Goal: Information Seeking & Learning: Check status

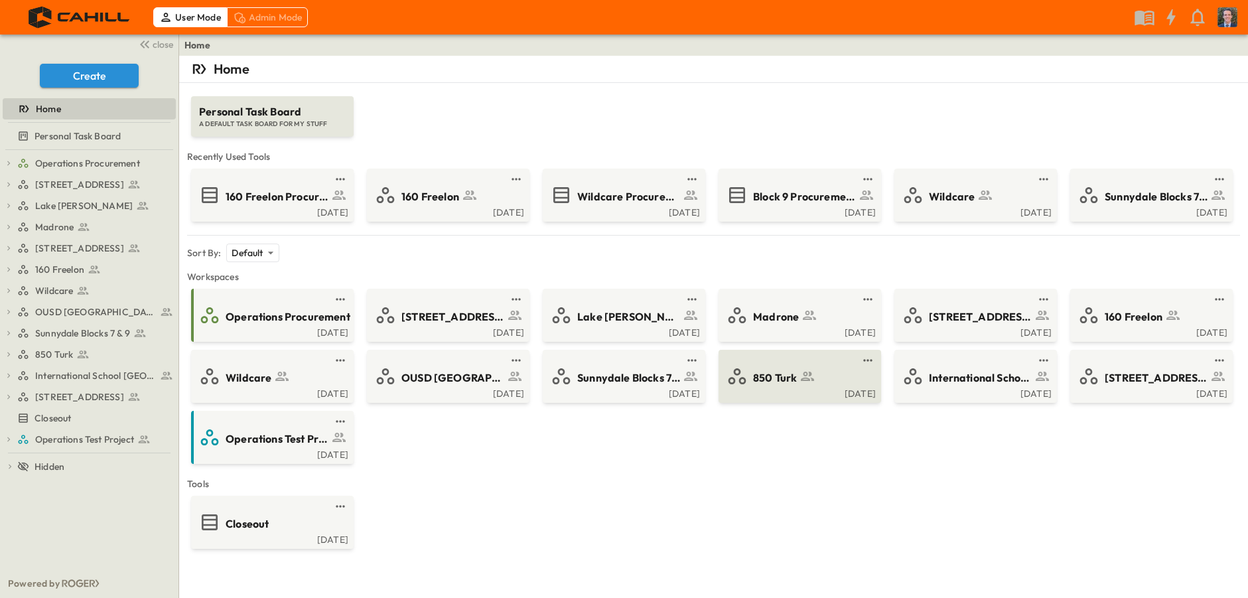
click at [794, 381] on span "850 Turk" at bounding box center [775, 377] width 44 height 15
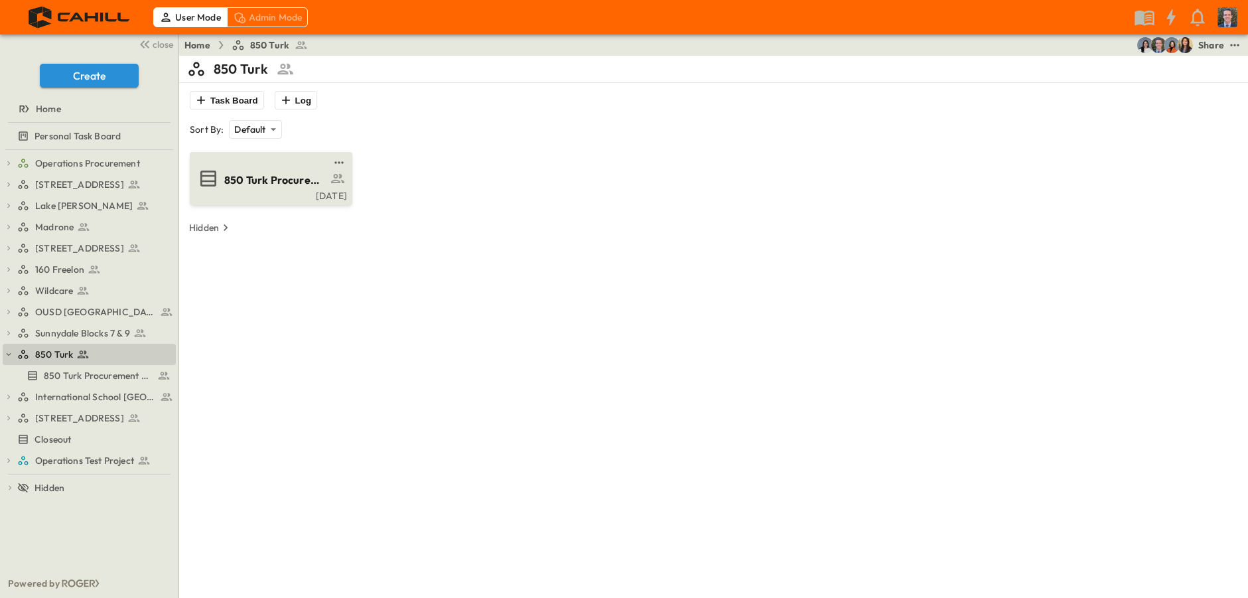
click at [243, 185] on span "850 Turk Procurement Log" at bounding box center [275, 179] width 103 height 15
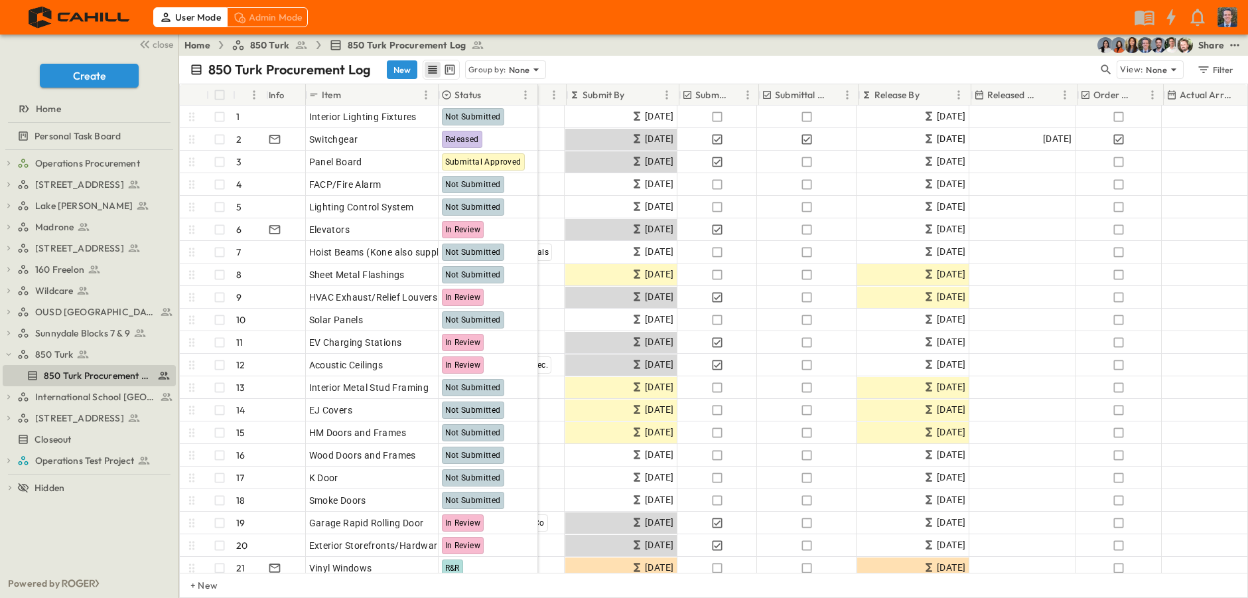
scroll to position [0, 119]
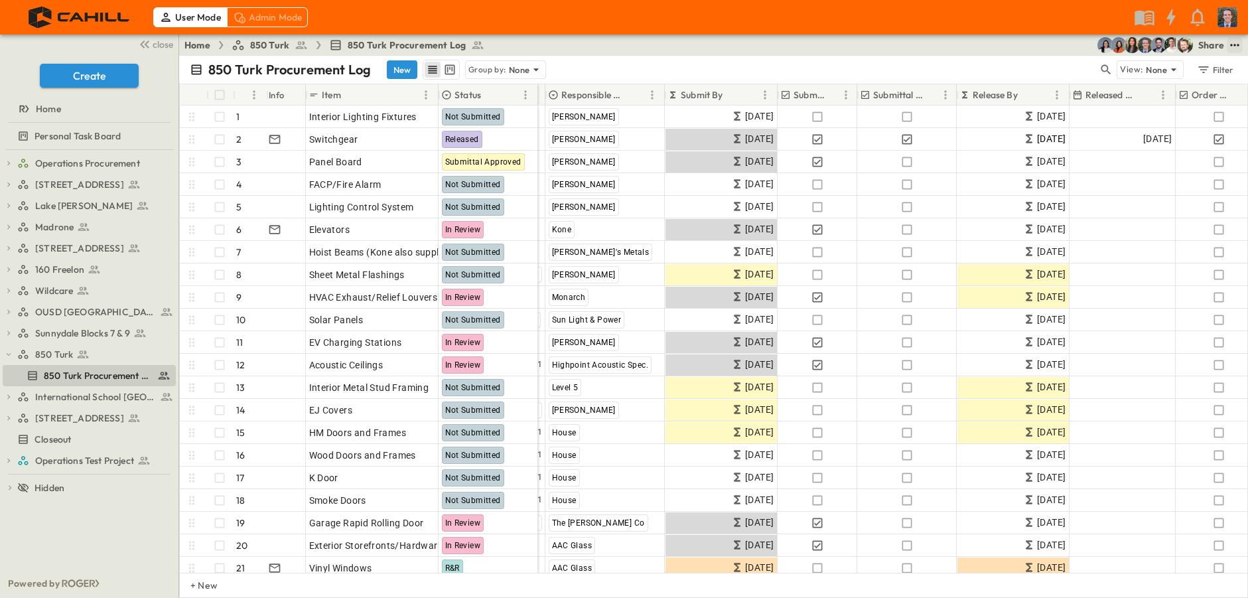
click at [1235, 41] on icon "test" at bounding box center [1234, 44] width 13 height 13
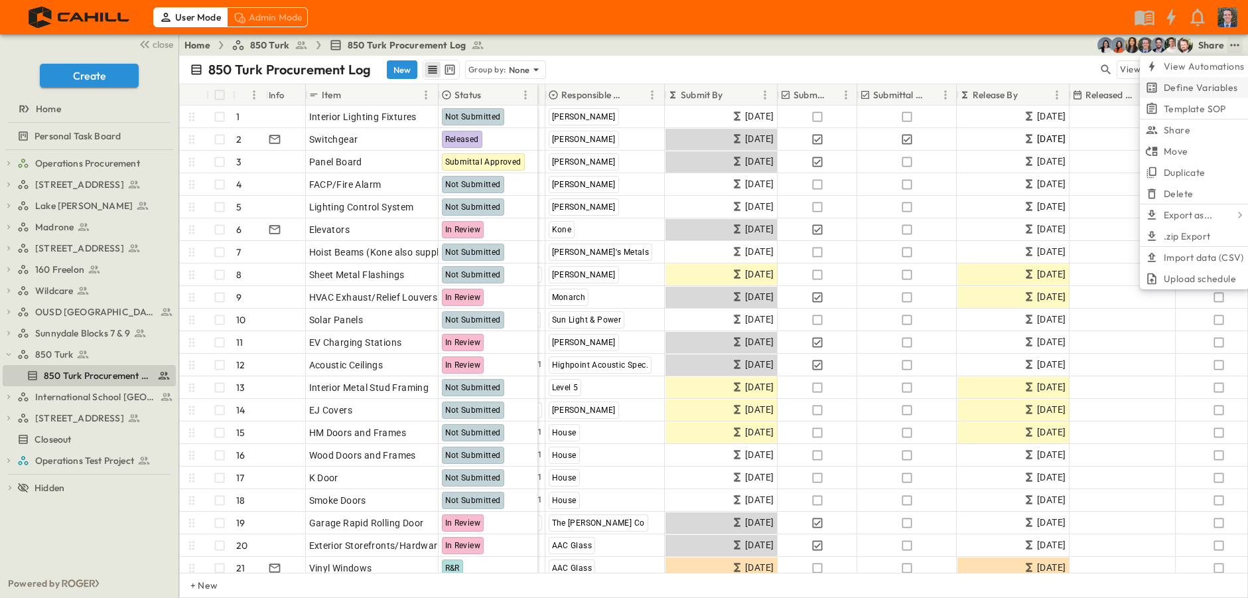
click at [1207, 85] on span "Define Variables" at bounding box center [1201, 87] width 74 height 13
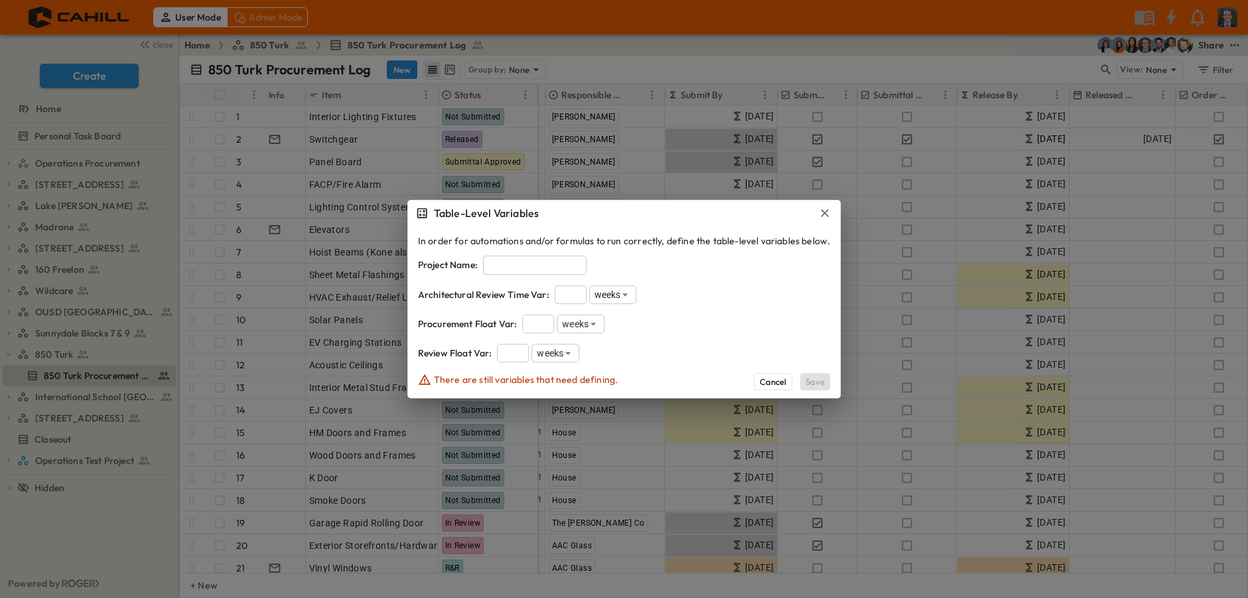
drag, startPoint x: 988, startPoint y: 101, endPoint x: 1150, endPoint y: 52, distance: 168.5
click at [988, 101] on div at bounding box center [624, 299] width 1248 height 598
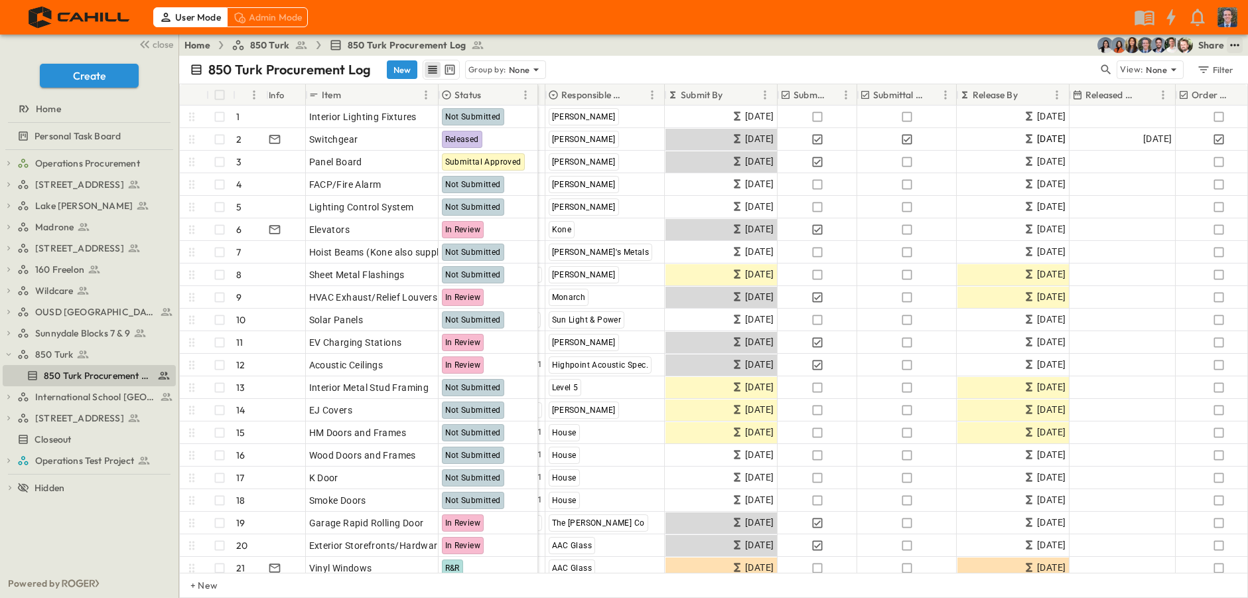
click at [1239, 42] on icon "test" at bounding box center [1234, 44] width 13 height 13
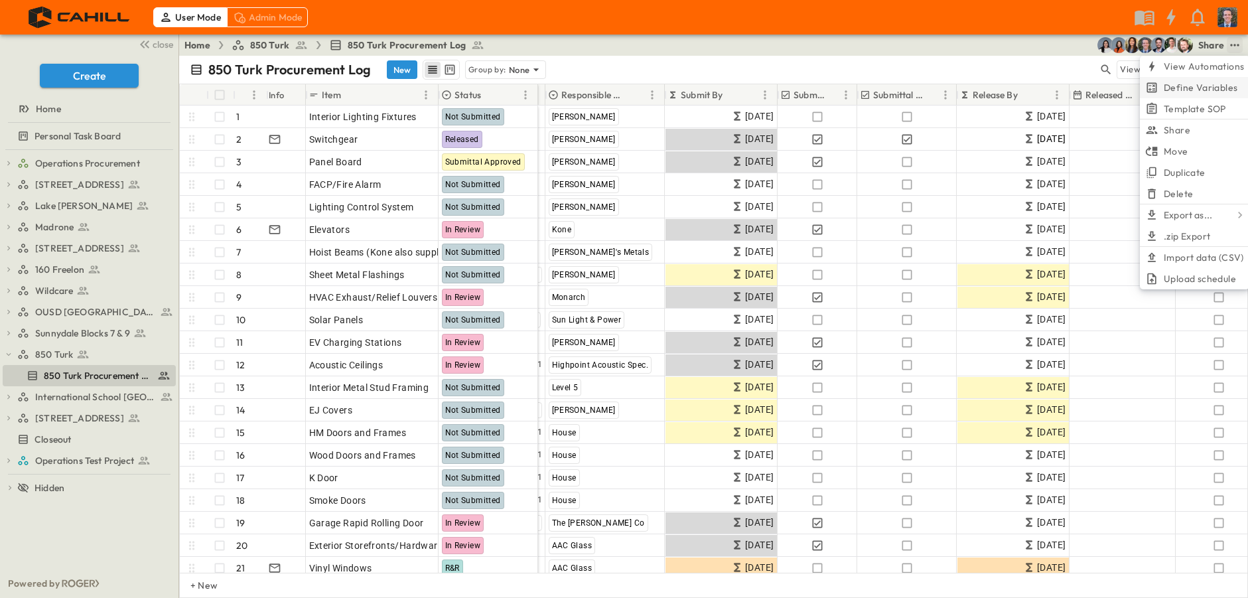
click at [1181, 83] on span "Define Variables" at bounding box center [1201, 87] width 74 height 13
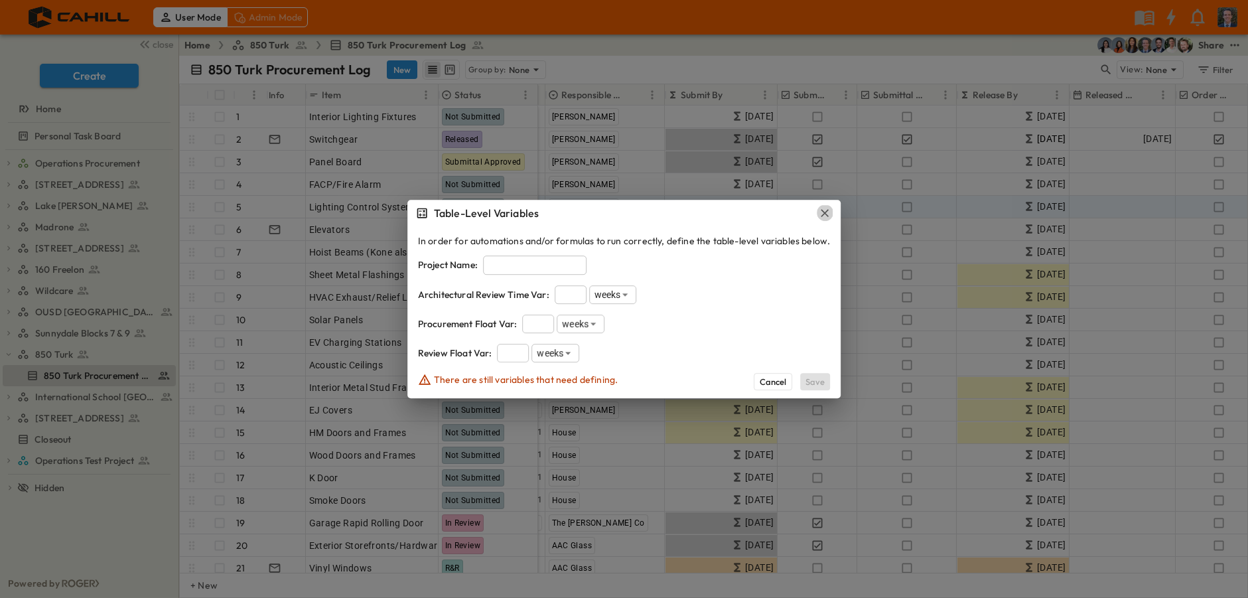
drag, startPoint x: 822, startPoint y: 211, endPoint x: 786, endPoint y: 209, distance: 35.9
click at [822, 212] on icon "button" at bounding box center [824, 212] width 13 height 13
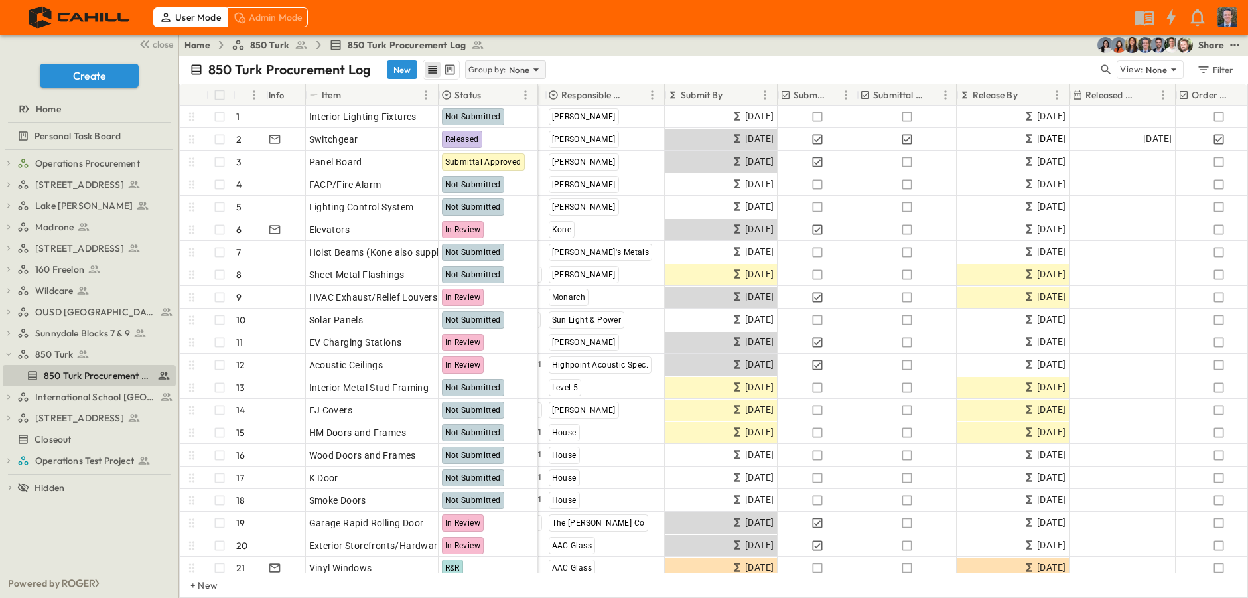
click at [516, 73] on p "None" at bounding box center [519, 69] width 21 height 13
click at [508, 90] on div "None" at bounding box center [504, 88] width 80 height 19
click at [568, 64] on div "850 Turk Procurement Log New Group by: None" at bounding box center [644, 70] width 908 height 20
click at [529, 67] on icon at bounding box center [535, 69] width 13 height 13
click at [510, 104] on div "Status" at bounding box center [504, 107] width 80 height 19
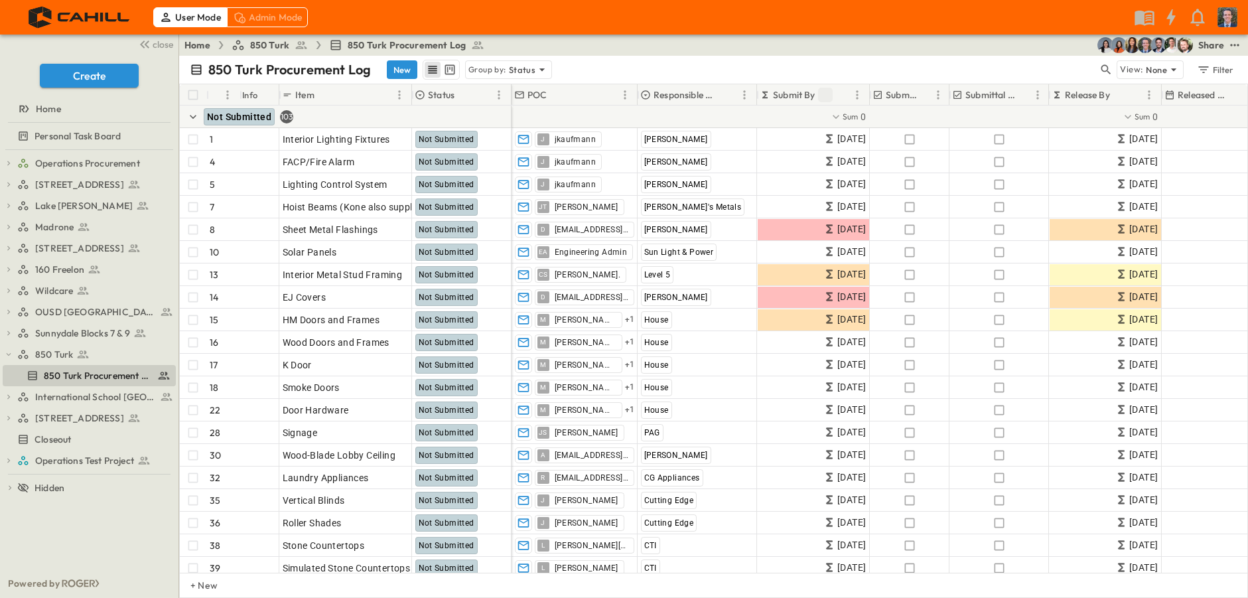
click at [825, 92] on icon "Sort" at bounding box center [825, 95] width 8 height 8
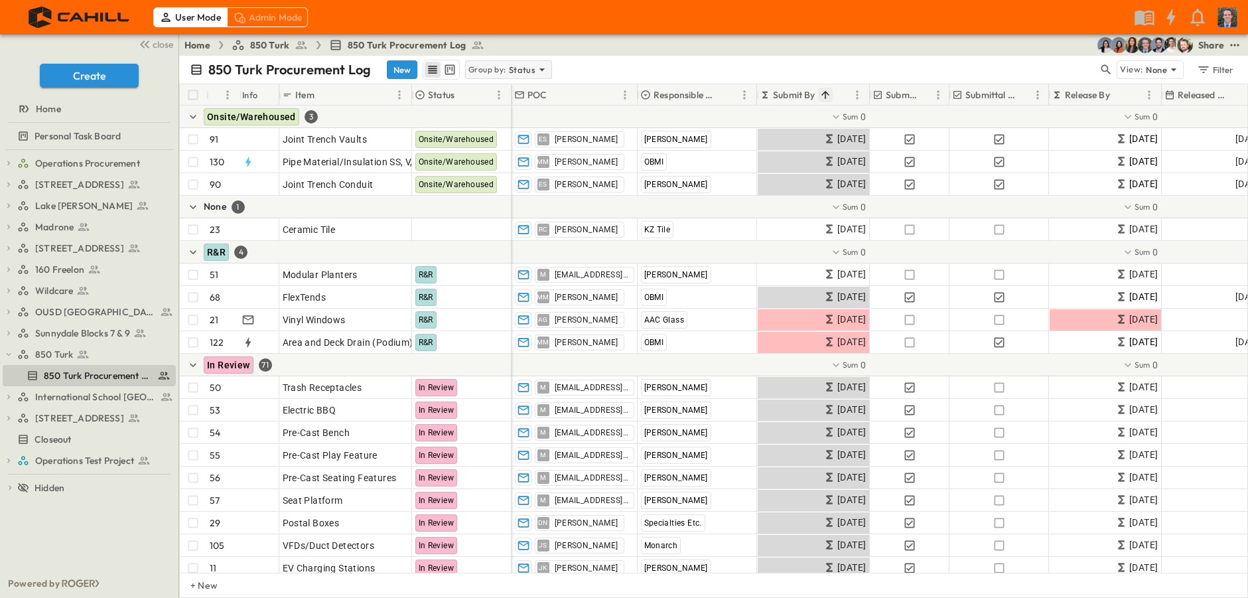
click at [490, 68] on p "Group by:" at bounding box center [487, 69] width 38 height 13
click at [511, 84] on div "None" at bounding box center [506, 88] width 85 height 19
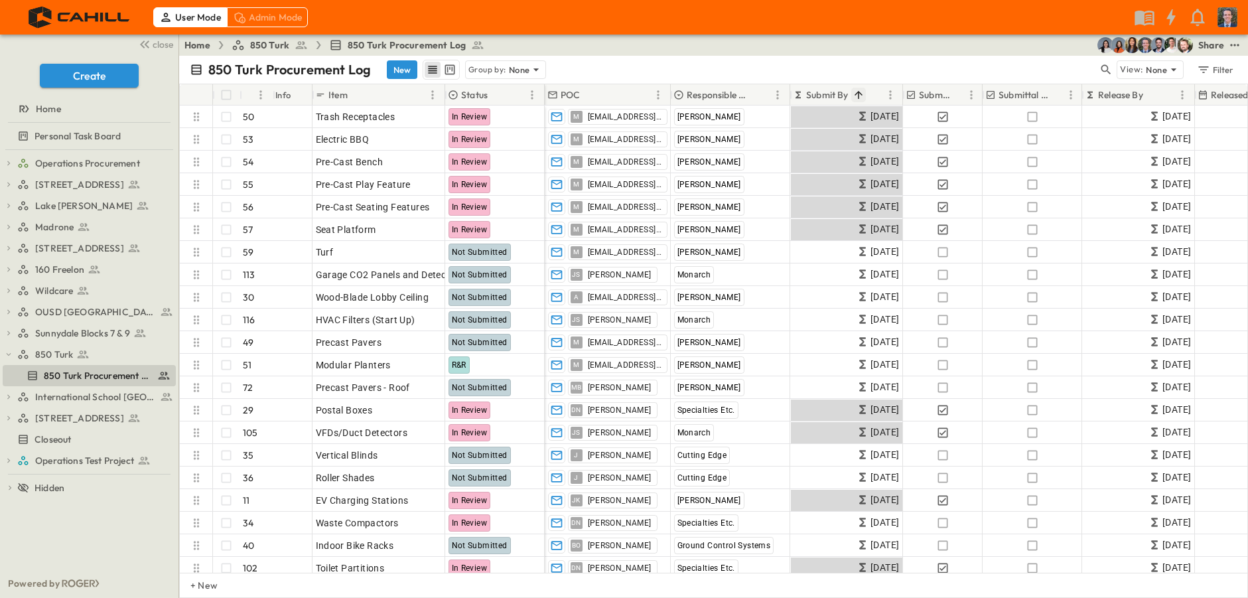
click at [862, 95] on icon "Sort" at bounding box center [858, 95] width 8 height 8
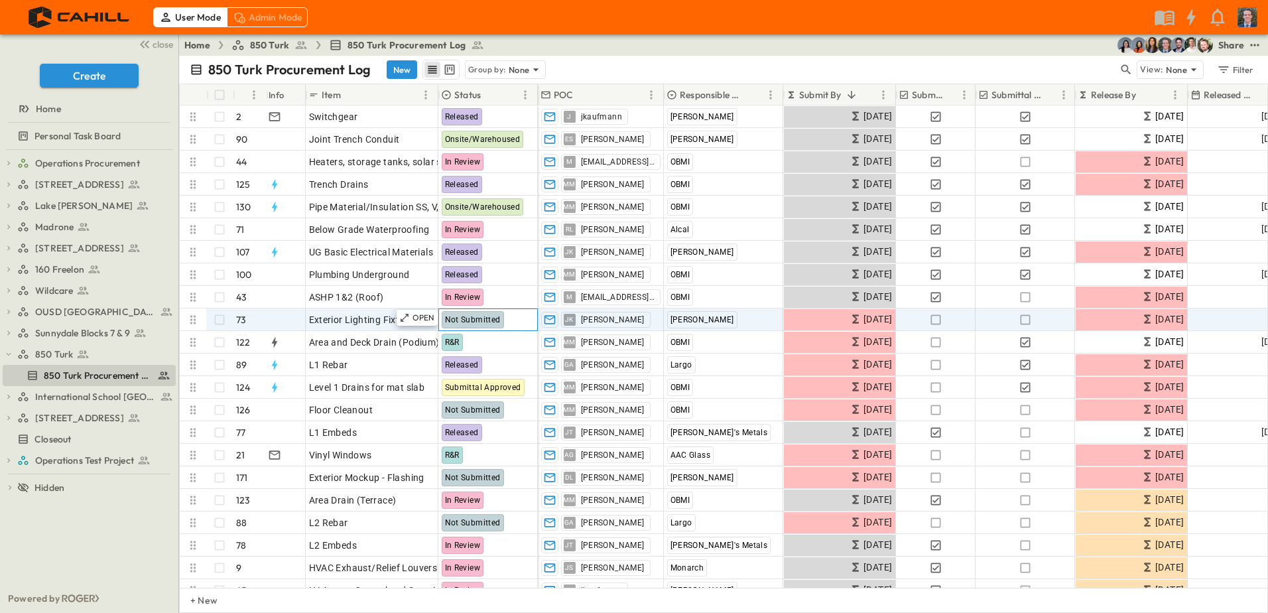
click at [505, 315] on div "Not Submitted" at bounding box center [488, 319] width 98 height 21
click at [486, 315] on span "Not Submitted" at bounding box center [473, 319] width 56 height 9
click at [488, 322] on span "Not Submitted" at bounding box center [473, 319] width 56 height 9
click at [503, 320] on div "Not Submitted" at bounding box center [488, 319] width 98 height 21
click at [516, 319] on div "Not Submitted" at bounding box center [488, 319] width 98 height 21
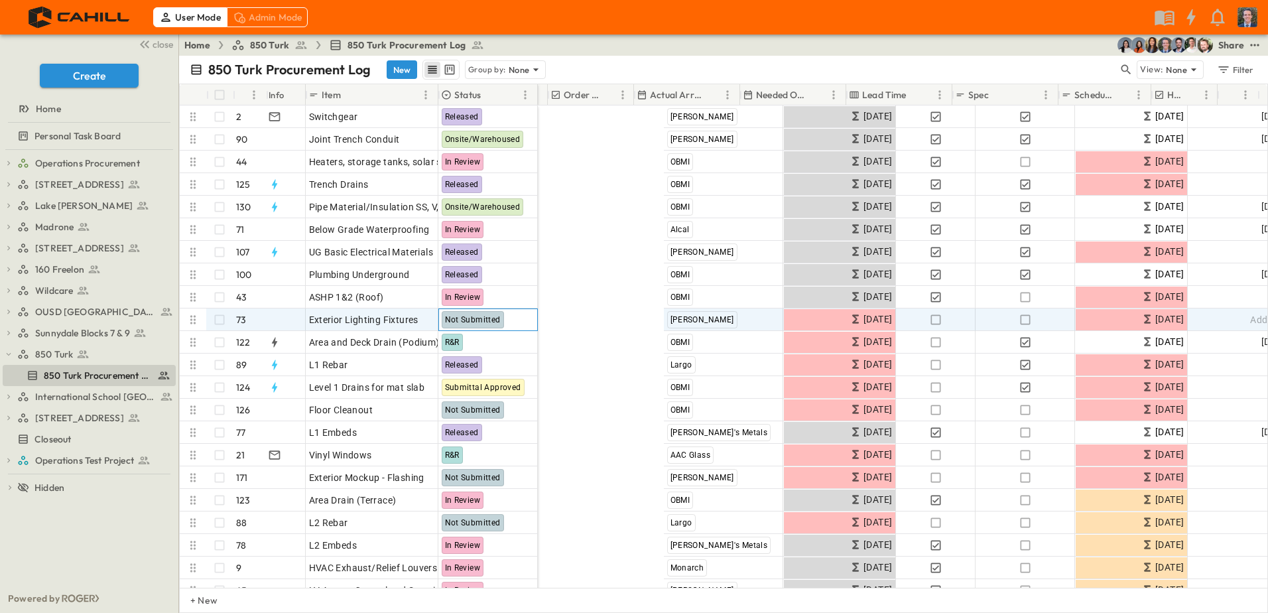
scroll to position [0, 746]
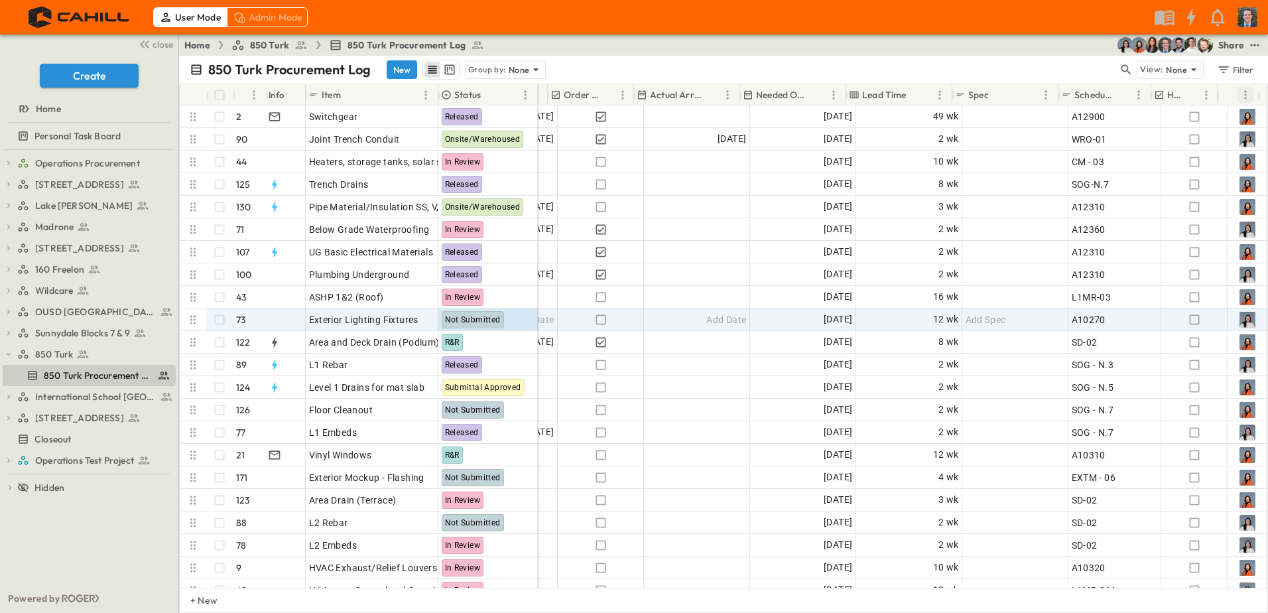
click at [1242, 101] on button "Menu" at bounding box center [1246, 95] width 16 height 16
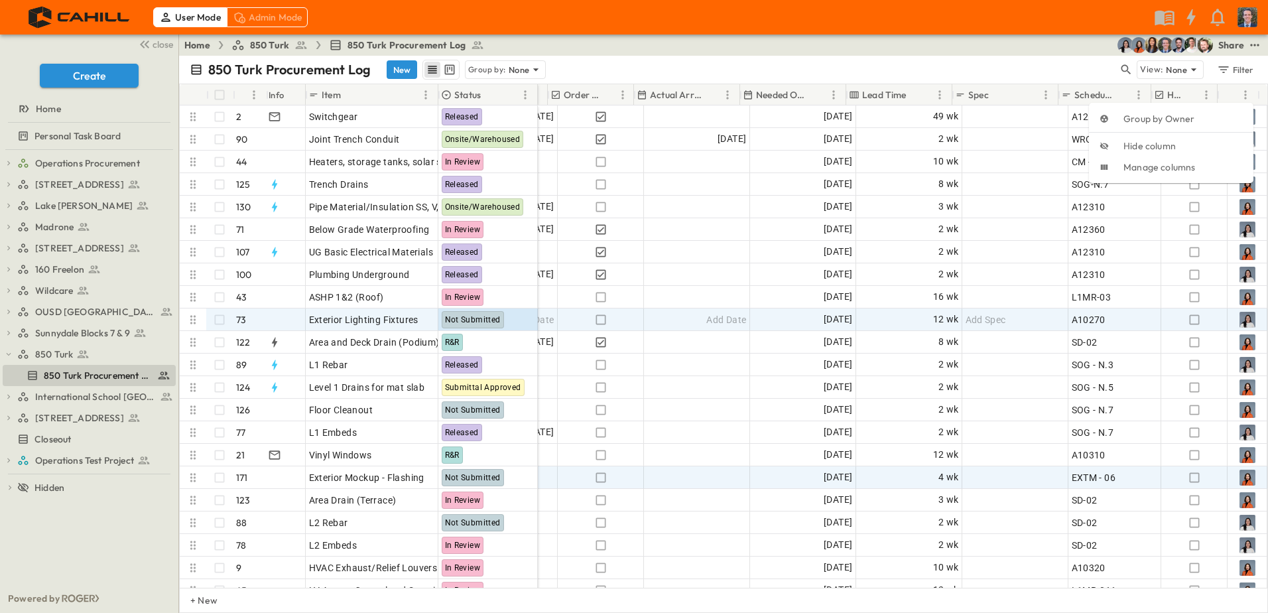
click at [1184, 118] on span "Group by Owner" at bounding box center [1183, 118] width 119 height 13
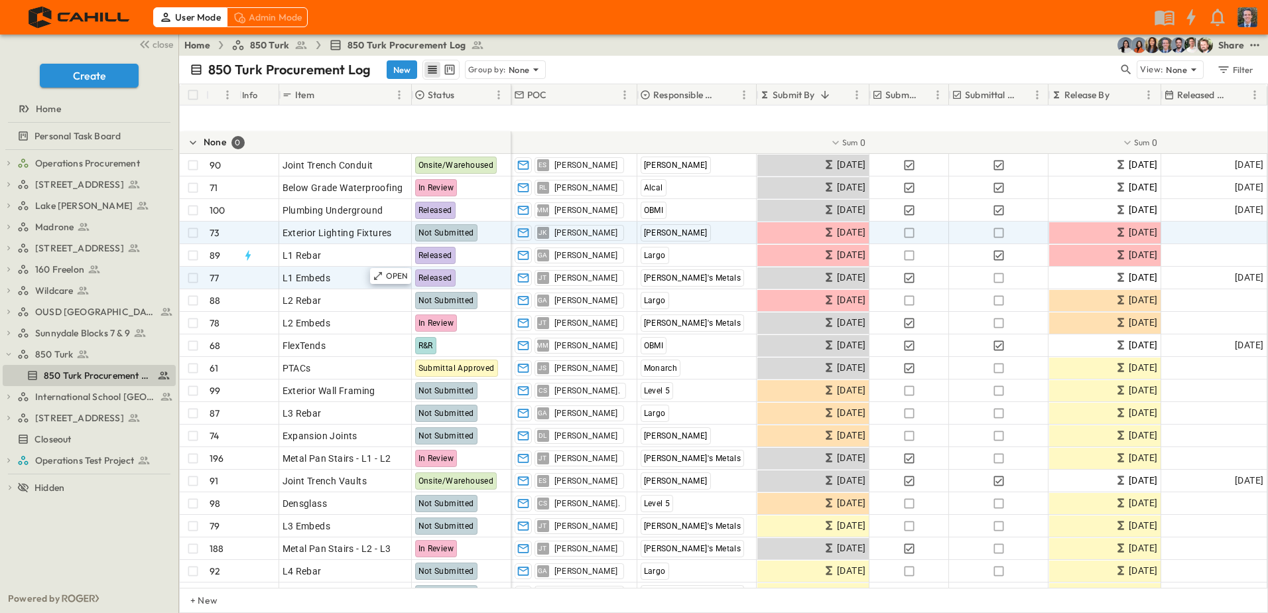
scroll to position [3251, 0]
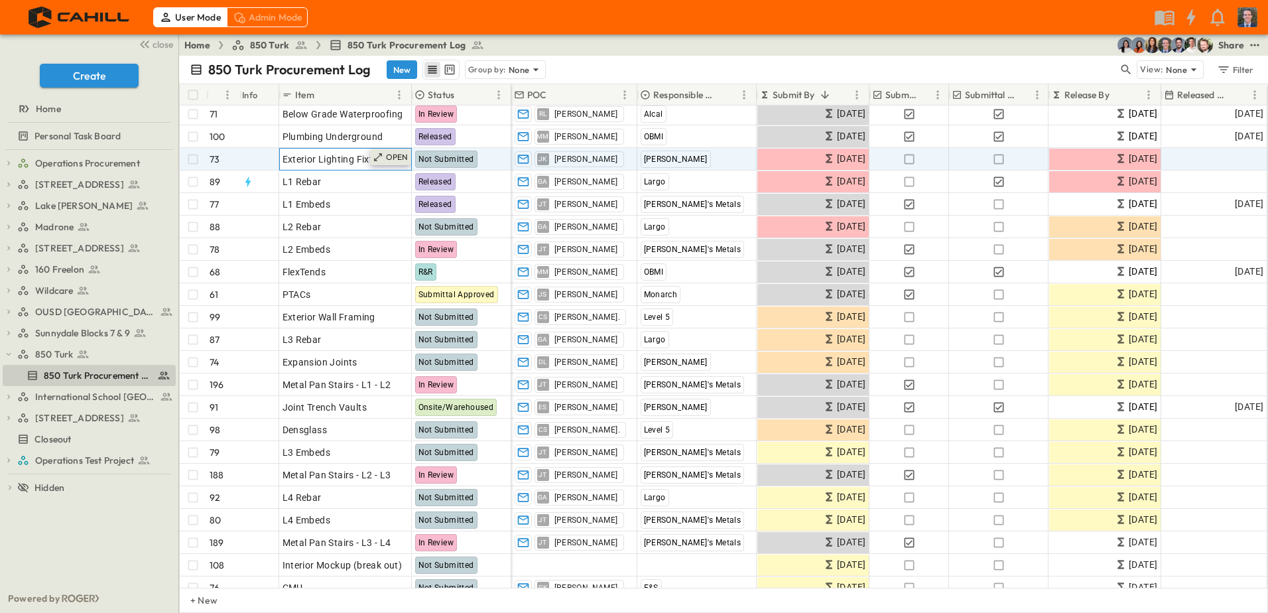
click at [387, 157] on p "OPEN" at bounding box center [397, 157] width 23 height 11
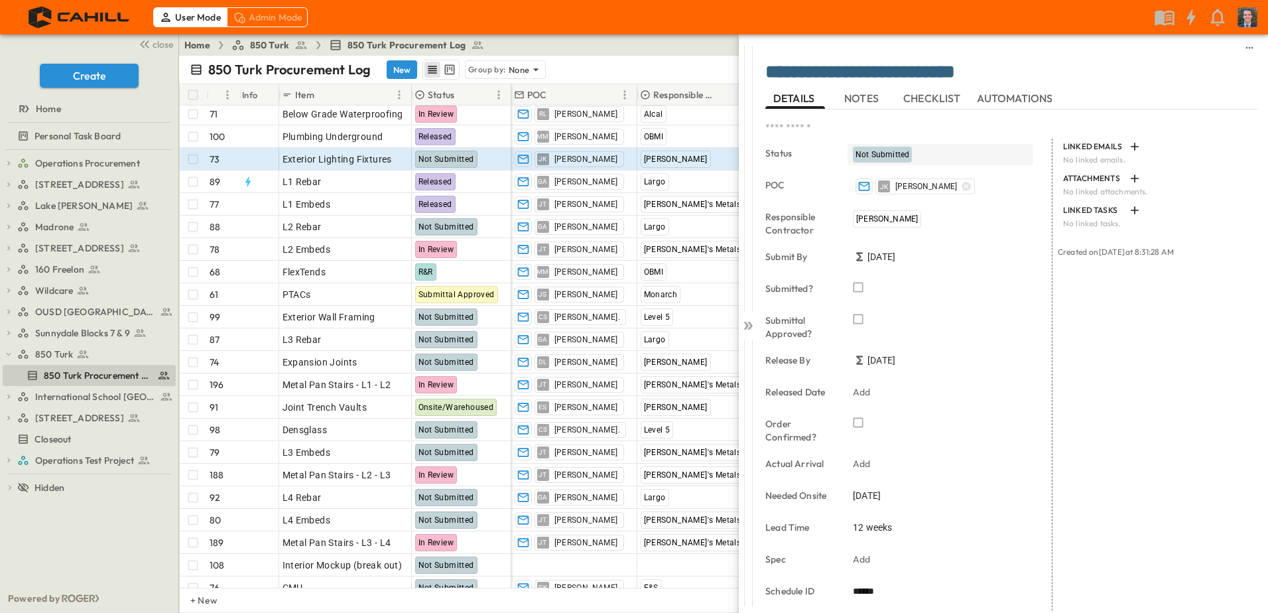
click at [940, 154] on div "Not Submitted" at bounding box center [941, 154] width 186 height 21
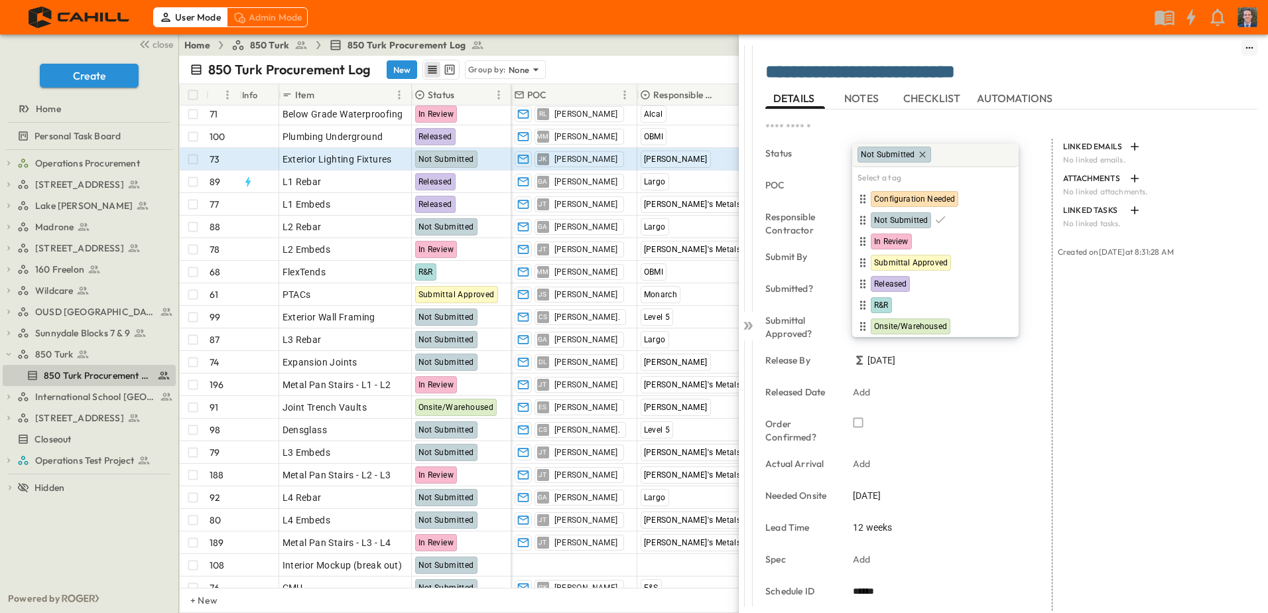
click at [1242, 53] on button "sidedrawer-menu" at bounding box center [1250, 48] width 16 height 16
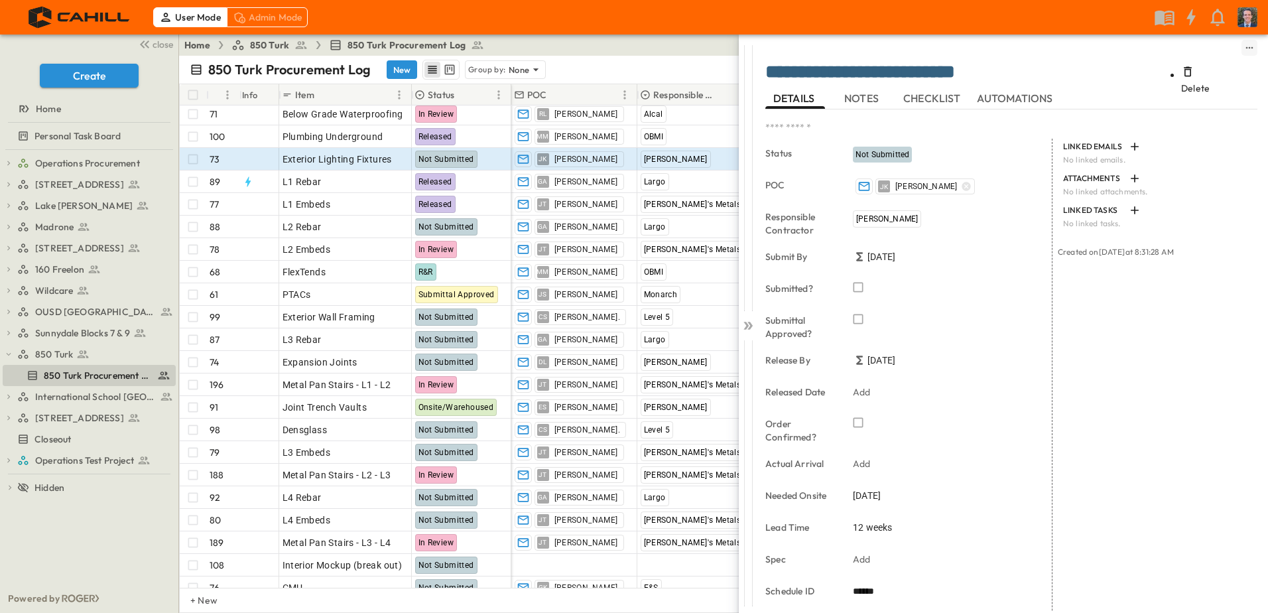
click at [610, 44] on div "Home 850 Turk 850 Turk Procurement Log Share" at bounding box center [723, 44] width 1089 height 21
click at [681, 66] on div "850 Turk Procurement Log New Group by: None" at bounding box center [654, 70] width 929 height 20
click at [750, 326] on icon at bounding box center [750, 326] width 5 height 8
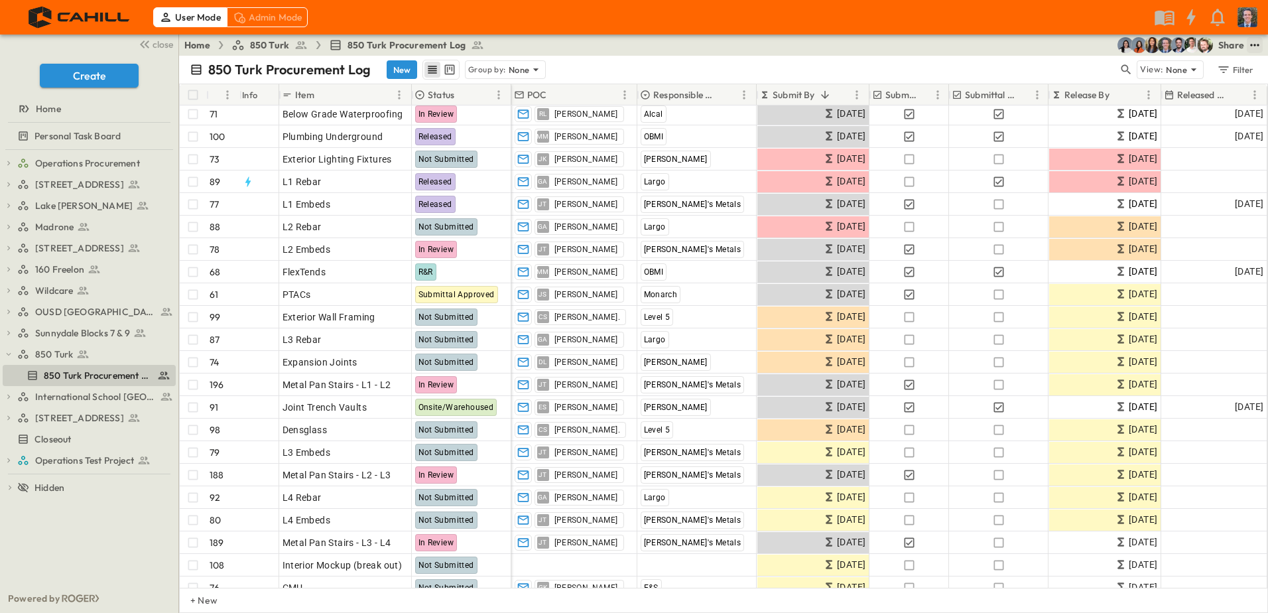
click at [1247, 47] on icon "test" at bounding box center [1254, 44] width 13 height 13
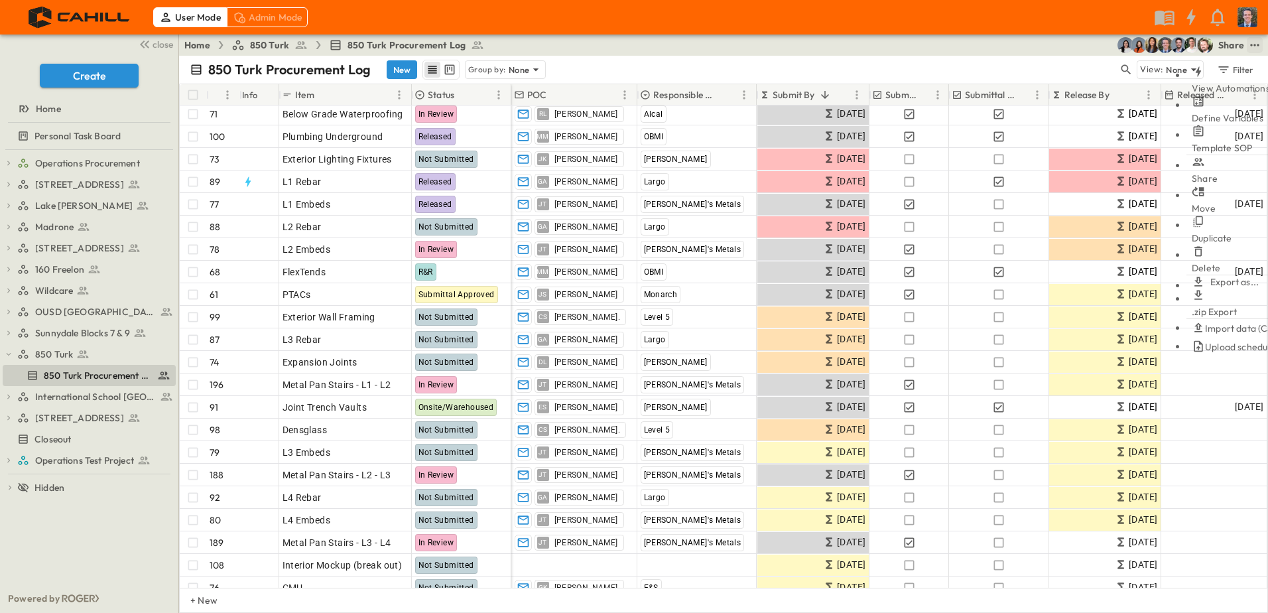
click at [192, 45] on link "Home" at bounding box center [197, 44] width 26 height 13
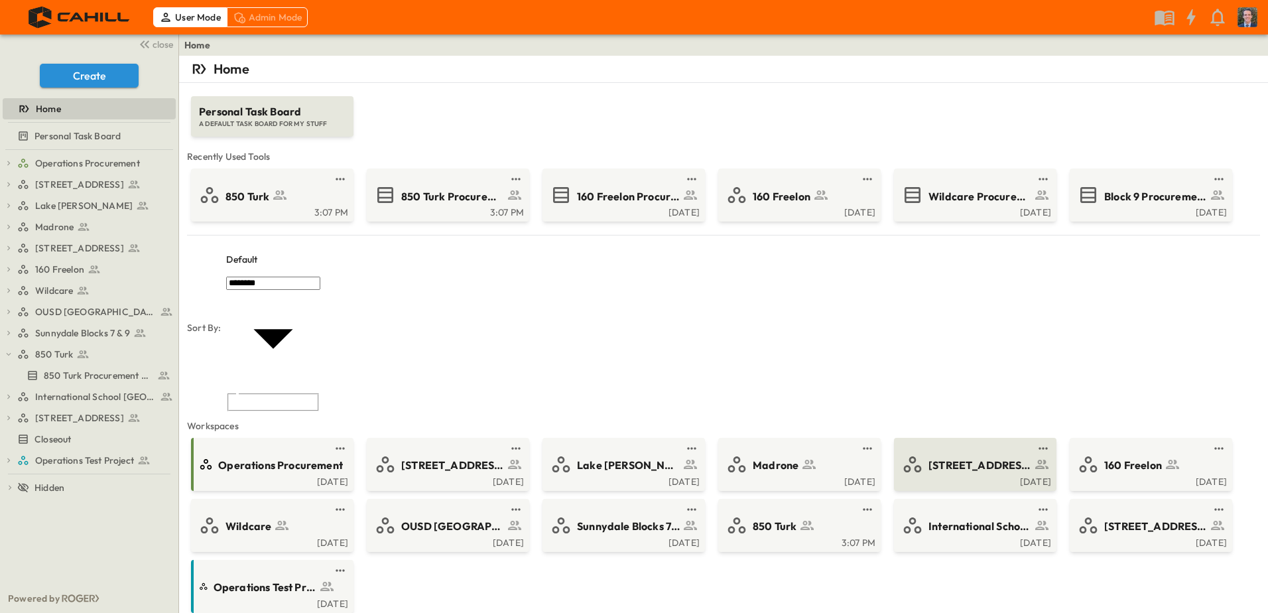
click at [970, 458] on span "[STREET_ADDRESS]" at bounding box center [980, 465] width 103 height 15
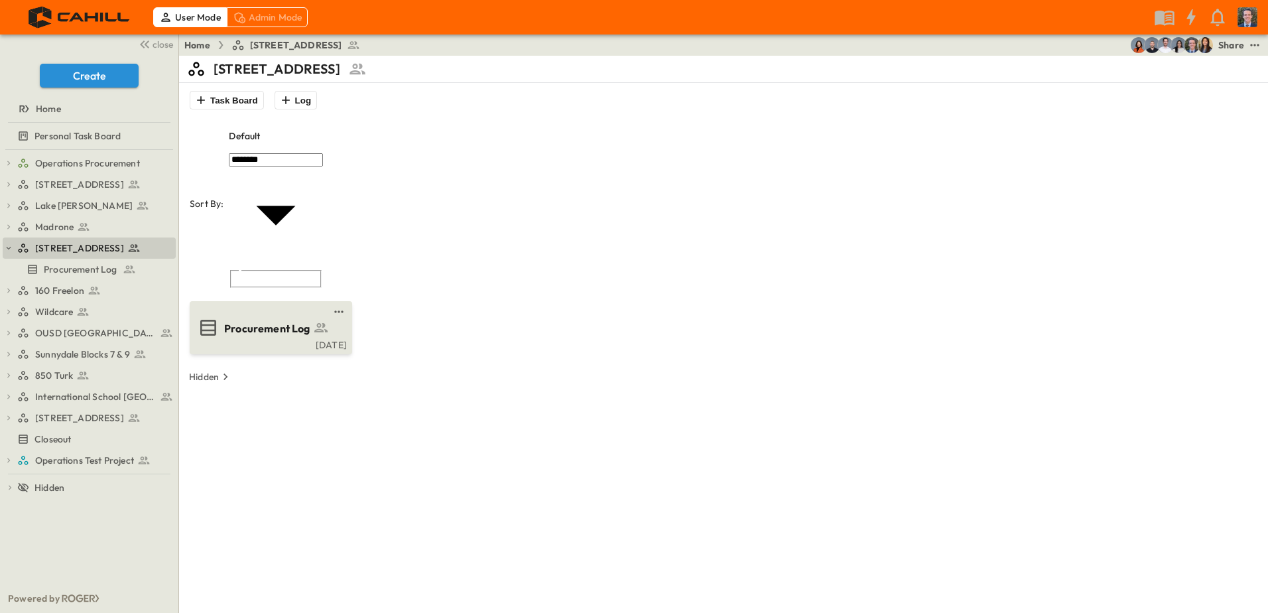
click at [267, 321] on span "Procurement Log" at bounding box center [267, 328] width 86 height 15
